Goal: Task Accomplishment & Management: Manage account settings

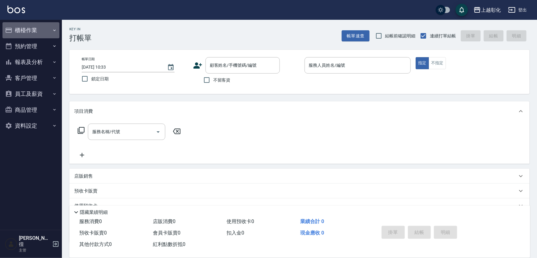
click at [53, 25] on button "櫃檯作業" at bounding box center [30, 30] width 57 height 16
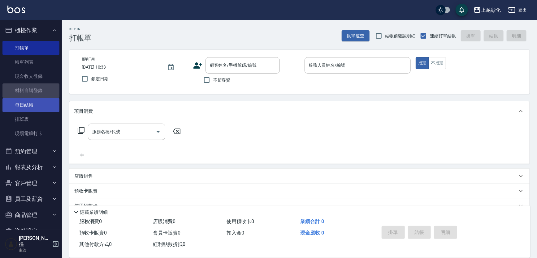
drag, startPoint x: 53, startPoint y: 97, endPoint x: 53, endPoint y: 101, distance: 3.8
click at [54, 97] on link "材料自購登錄" at bounding box center [30, 91] width 57 height 14
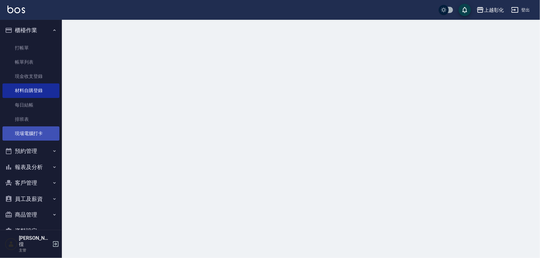
click at [47, 130] on link "現場電腦打卡" at bounding box center [30, 134] width 57 height 14
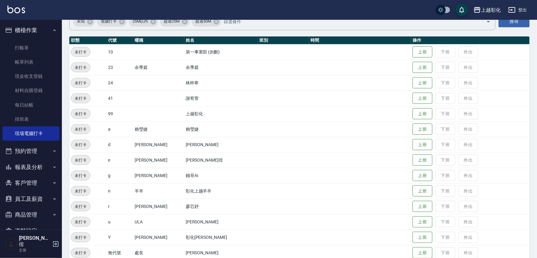
scroll to position [56, 0]
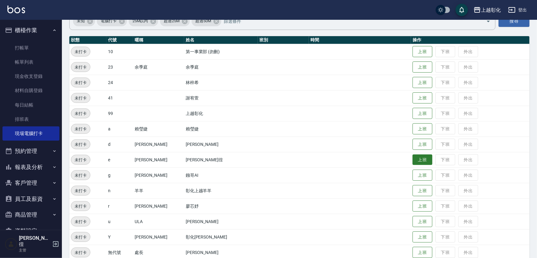
click at [413, 158] on button "上班" at bounding box center [423, 160] width 20 height 11
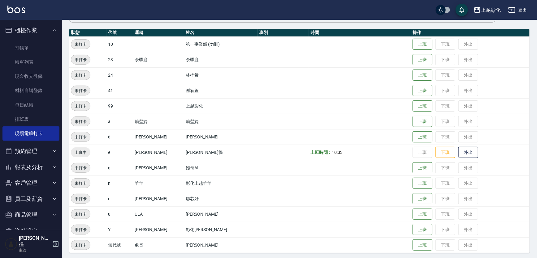
scroll to position [65, 0]
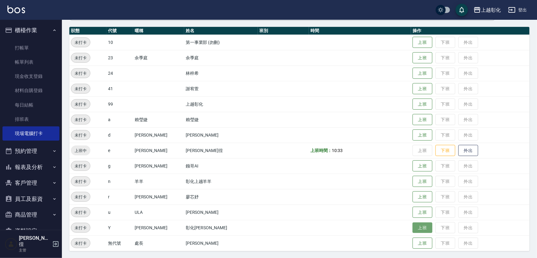
click at [418, 232] on button "上班" at bounding box center [423, 228] width 20 height 11
click at [413, 183] on button "上班" at bounding box center [423, 181] width 20 height 11
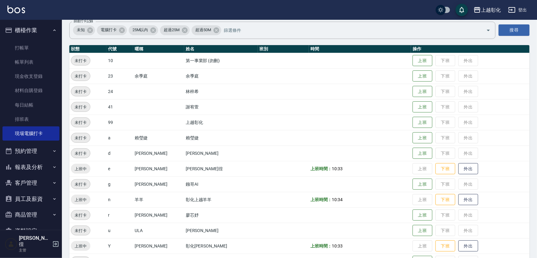
scroll to position [37, 0]
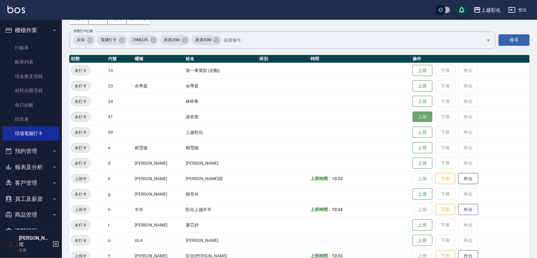
click at [413, 113] on button "上班" at bounding box center [423, 117] width 20 height 11
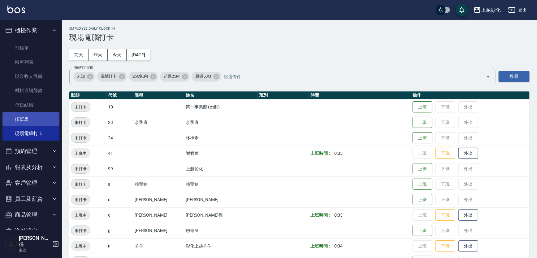
scroll to position [0, 0]
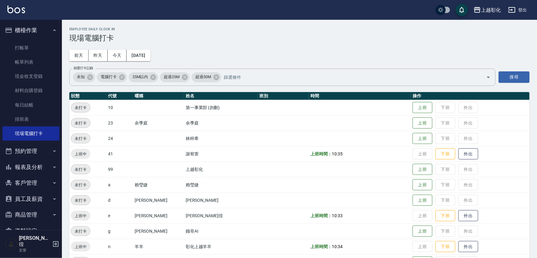
click at [25, 184] on button "客戶管理" at bounding box center [30, 183] width 57 height 16
click at [23, 199] on link "客戶列表" at bounding box center [30, 201] width 57 height 14
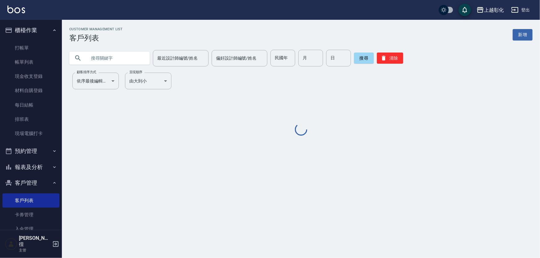
click at [107, 61] on input "text" at bounding box center [116, 58] width 58 height 17
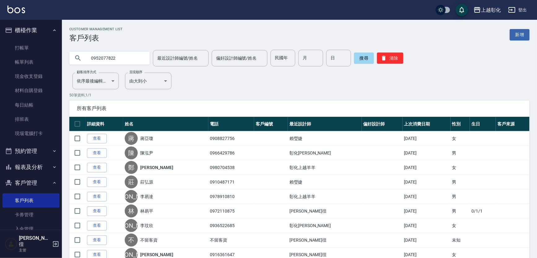
type input "0952077822"
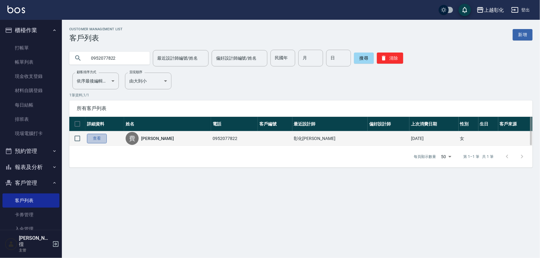
click at [106, 138] on link "查看" at bounding box center [97, 139] width 20 height 10
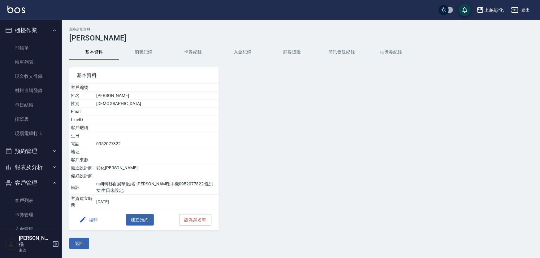
click at [231, 52] on button "入金紀錄" at bounding box center [243, 52] width 50 height 15
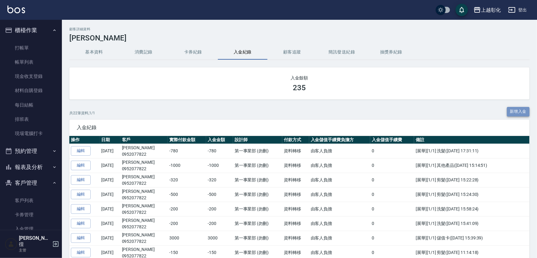
click at [525, 111] on button "新增入金" at bounding box center [518, 112] width 23 height 10
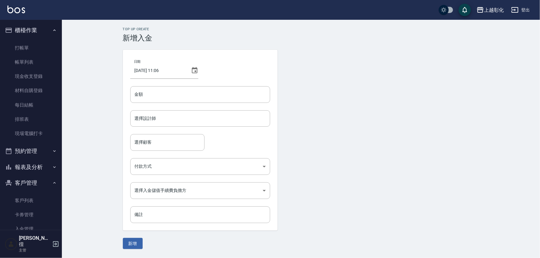
click at [180, 86] on div "日期 2025/10/04 11:06 金額 金額 選擇設計師 選擇設計師 選擇顧客 選擇顧客 付款方式 ​ 付款方式 選擇入金儲值手續費負擔方 ​ 選擇入金…" at bounding box center [200, 140] width 155 height 181
click at [142, 91] on input "金額" at bounding box center [200, 94] width 140 height 17
type input "-50"
click at [161, 118] on input "選擇設計師" at bounding box center [200, 118] width 134 height 11
type input "YURI-Y"
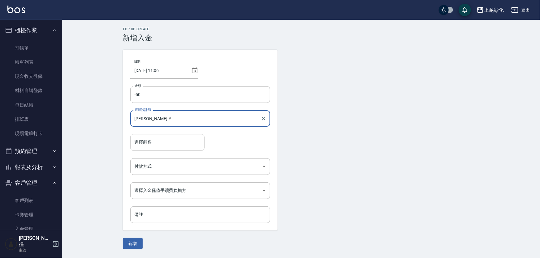
click at [179, 148] on input "選擇顧客" at bounding box center [167, 142] width 69 height 11
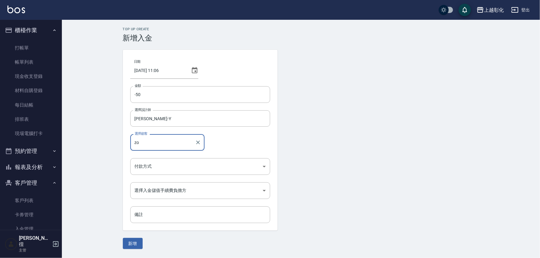
type input "z"
click at [153, 157] on span "費宇瑄 / 0952077822" at bounding box center [167, 158] width 74 height 10
type input "費宇瑄/0952077822"
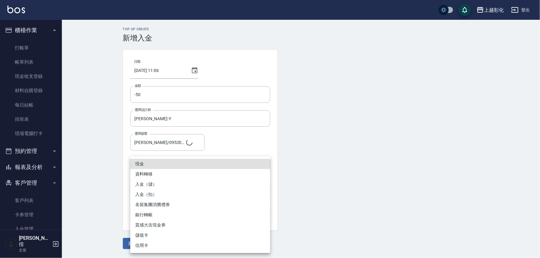
click at [152, 167] on body "上越彰化 登出 櫃檯作業 打帳單 帳單列表 現金收支登錄 材料自購登錄 每日結帳 排班表 現場電腦打卡 預約管理 預約管理 單日預約紀錄 單週預約紀錄 報表及…" at bounding box center [270, 129] width 540 height 258
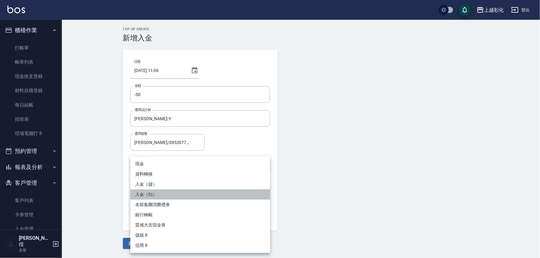
click at [152, 195] on li "入金（扣）" at bounding box center [200, 195] width 140 height 10
type input "入金（扣）"
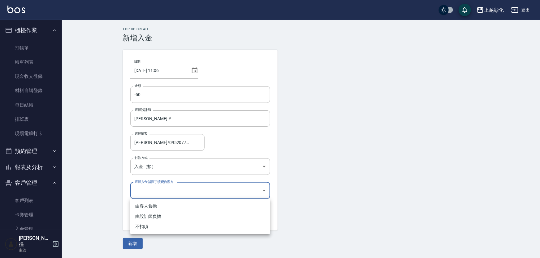
click at [159, 194] on body "上越彰化 登出 櫃檯作業 打帳單 帳單列表 現金收支登錄 材料自購登錄 每日結帳 排班表 現場電腦打卡 預約管理 預約管理 單日預約紀錄 單週預約紀錄 報表及…" at bounding box center [270, 129] width 540 height 258
click at [149, 226] on li "不扣項" at bounding box center [200, 227] width 140 height 10
type input "WITHOUTHANDLINGFEE"
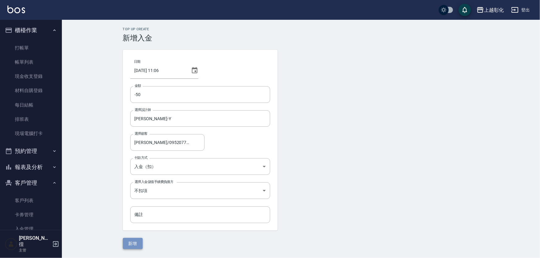
click at [128, 246] on button "新增" at bounding box center [133, 243] width 20 height 11
